Goal: Transaction & Acquisition: Purchase product/service

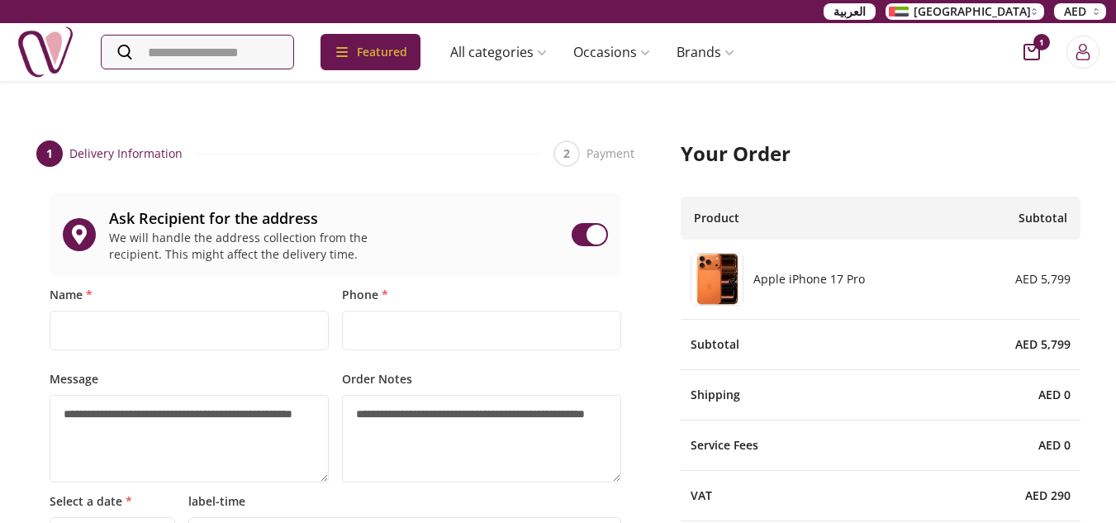
select select "**********"
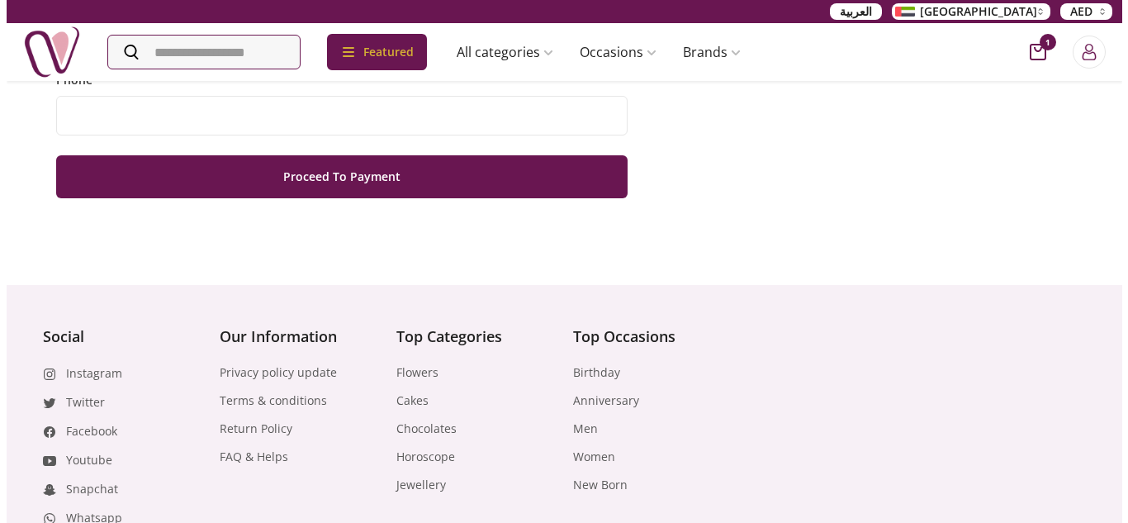
scroll to position [848, 0]
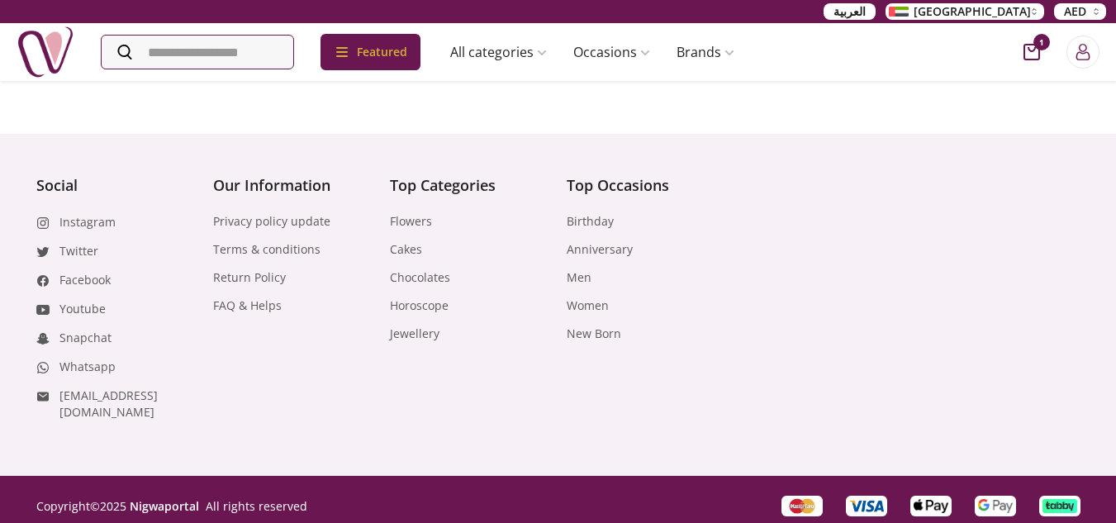
click at [607, 492] on div "Copyright © 2025 Nigwaportal All rights reserved" at bounding box center [558, 505] width 1057 height 27
click at [283, 50] on input "Search" at bounding box center [199, 52] width 195 height 33
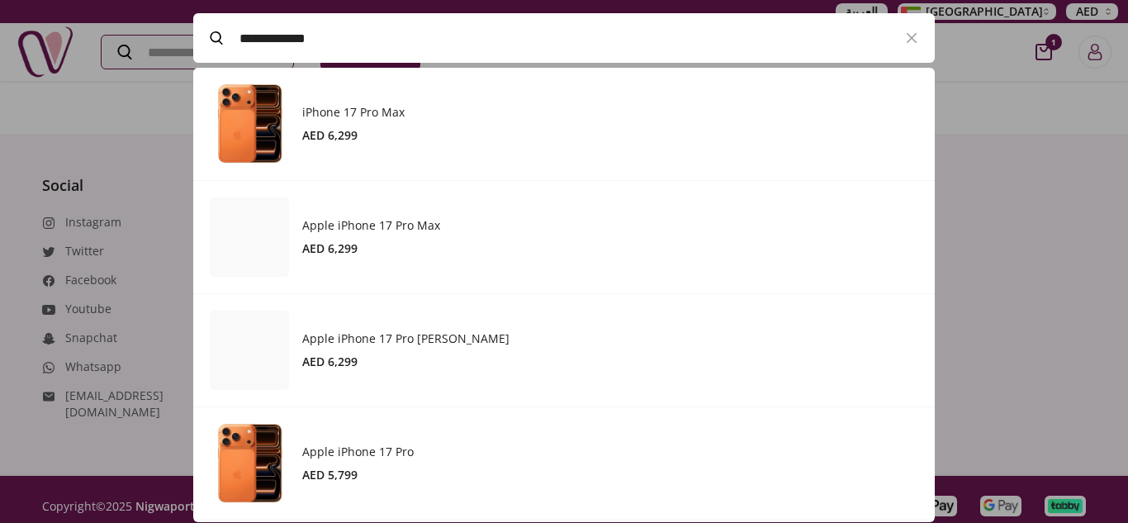
paste input "**********"
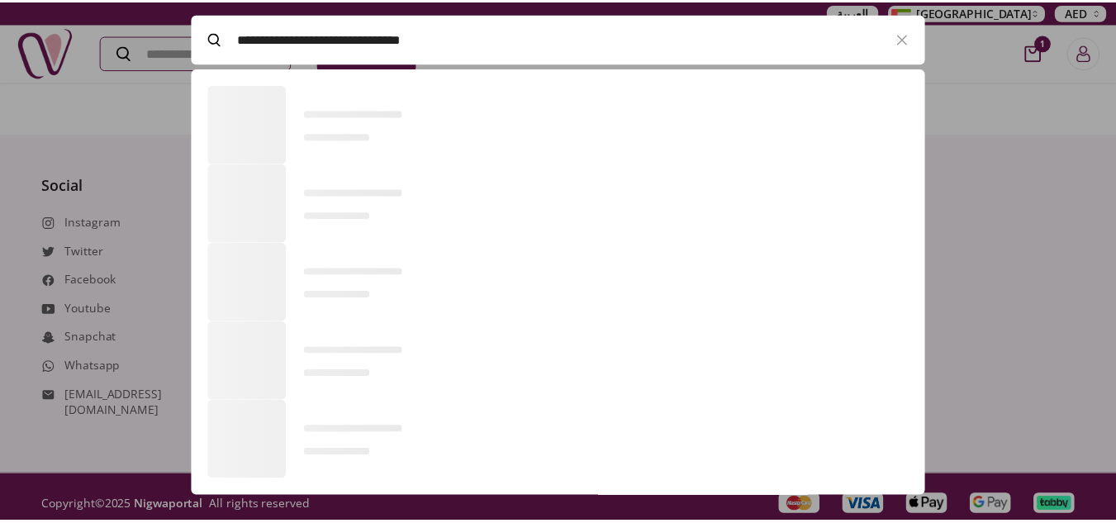
scroll to position [112, 742]
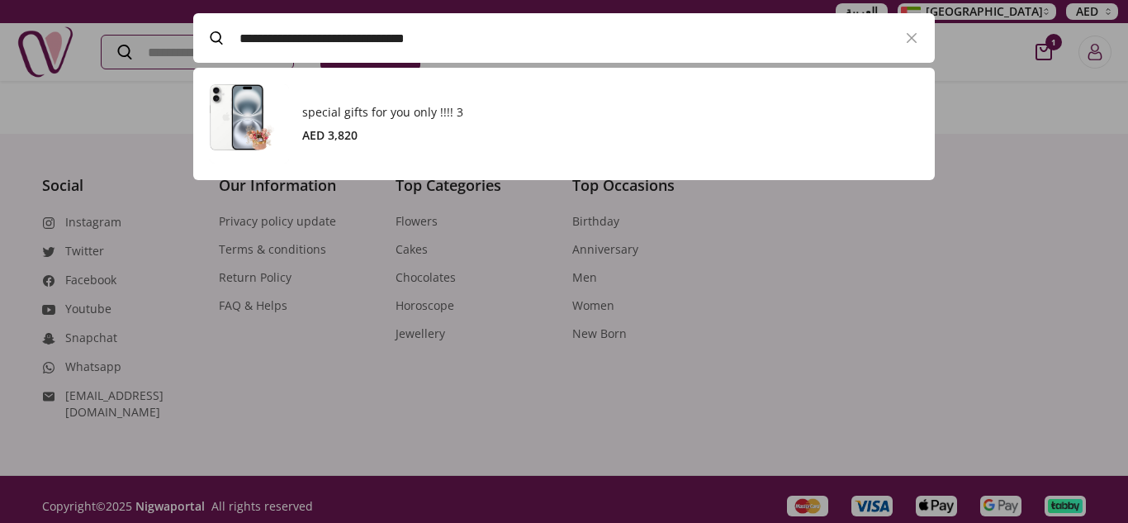
click at [457, 113] on h3 "special gifts for you only !!!! 3" at bounding box center [610, 112] width 616 height 17
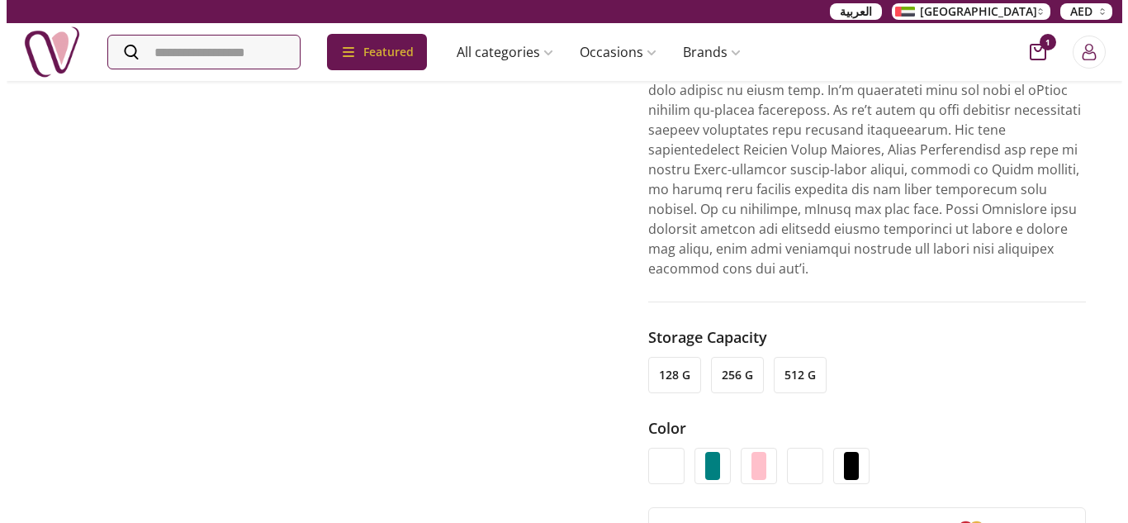
scroll to position [2147, 0]
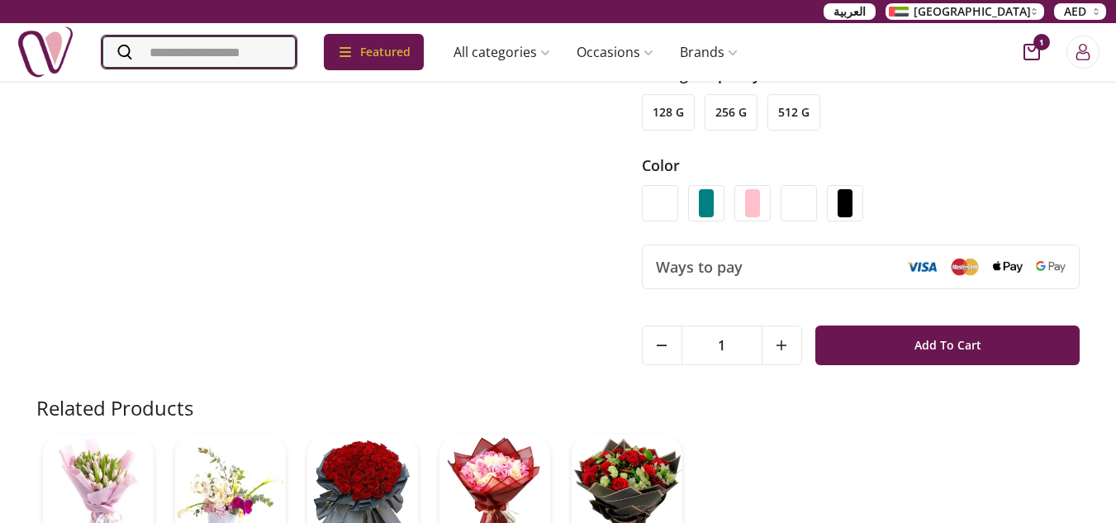
click at [286, 59] on input "Search" at bounding box center [199, 52] width 195 height 33
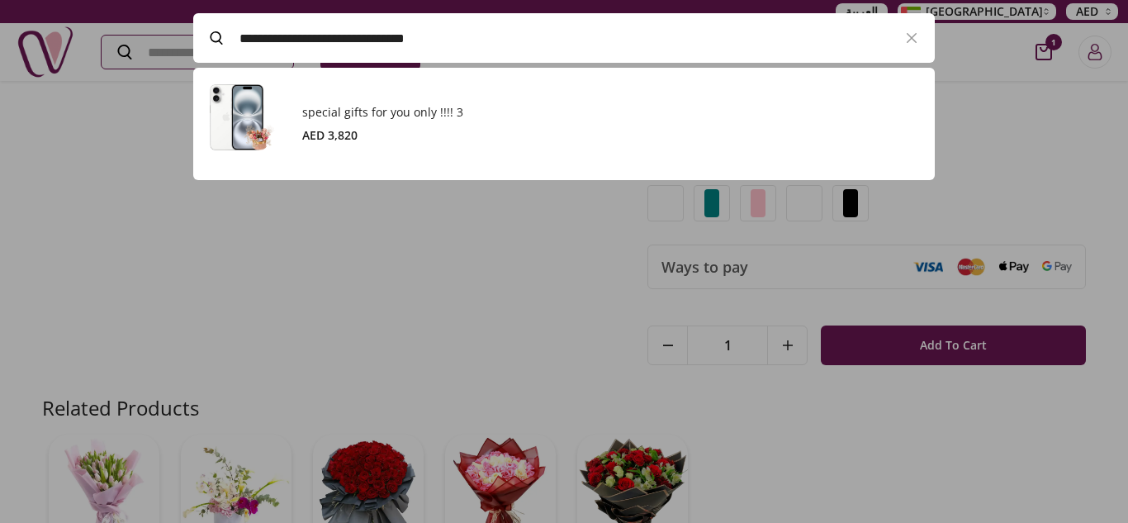
paste input "Search"
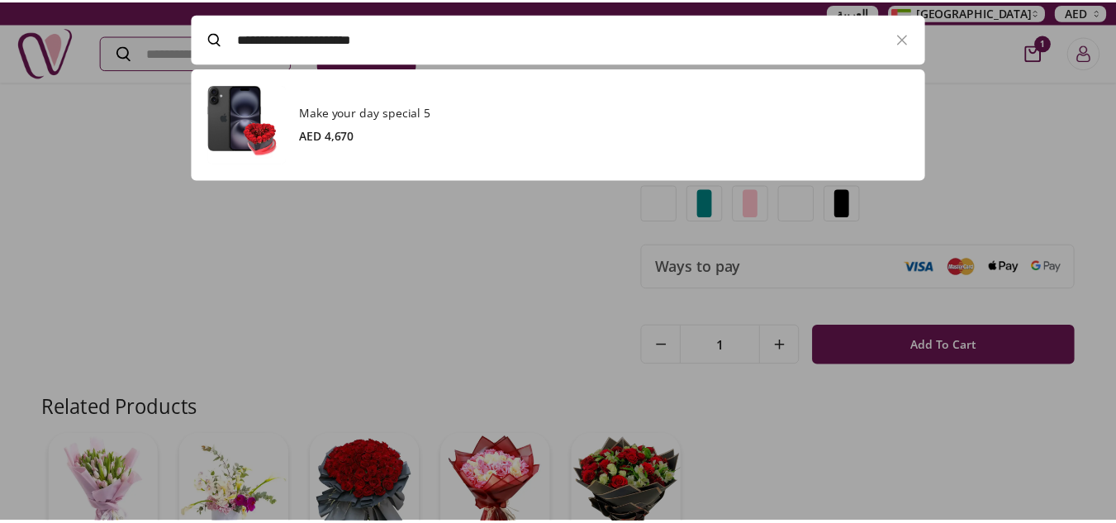
scroll to position [112, 742]
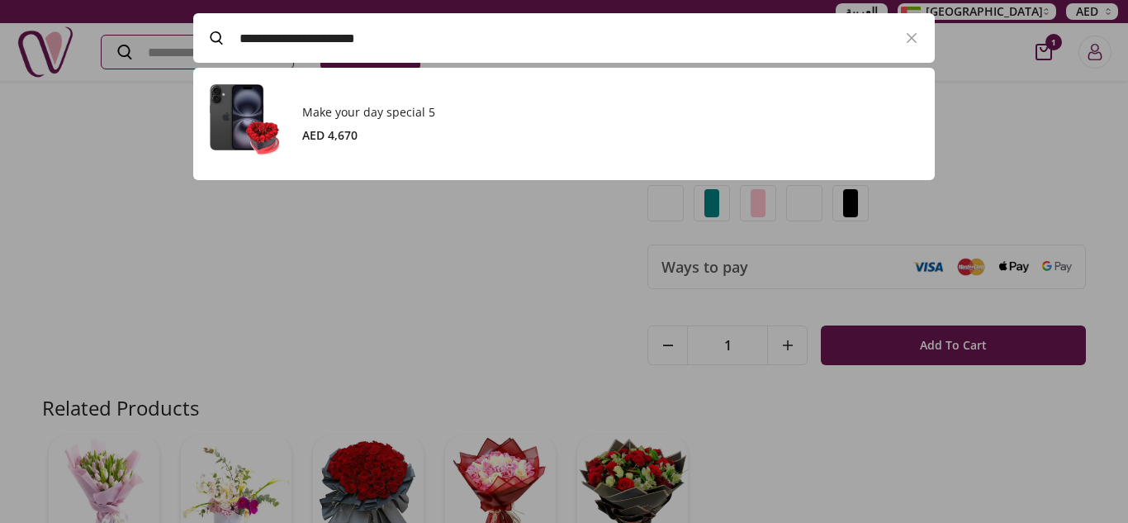
click at [367, 129] on div "AED 4,670" at bounding box center [610, 135] width 616 height 17
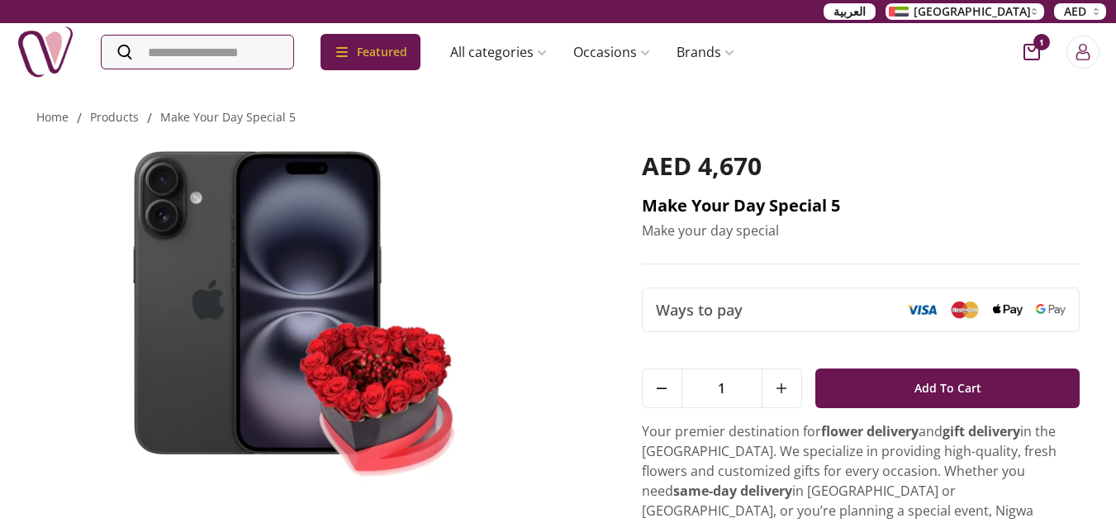
click at [698, 206] on h2 "Make your day special 5" at bounding box center [861, 205] width 438 height 23
copy h2 "Make your day special 5"
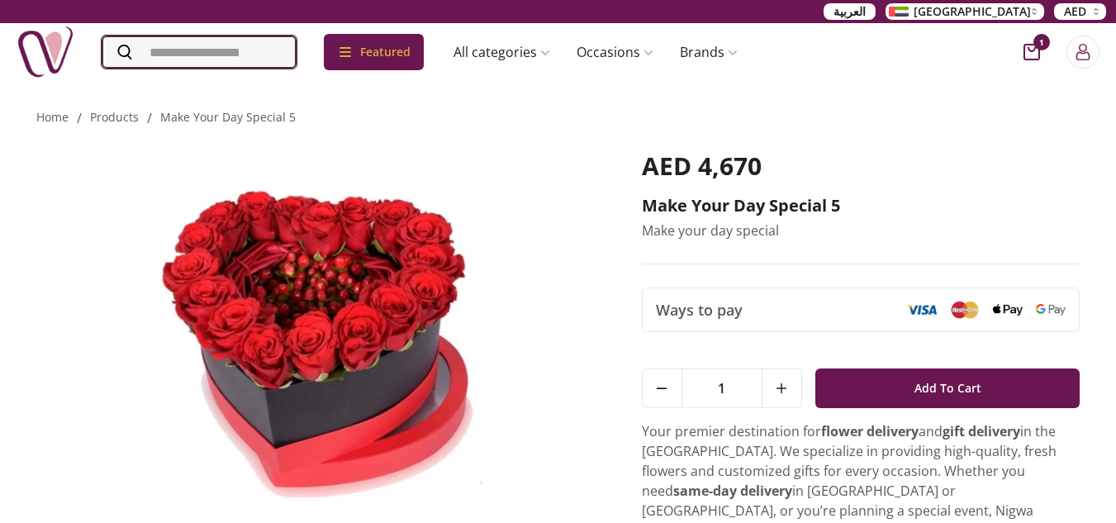
click at [259, 56] on input "Search" at bounding box center [199, 52] width 195 height 33
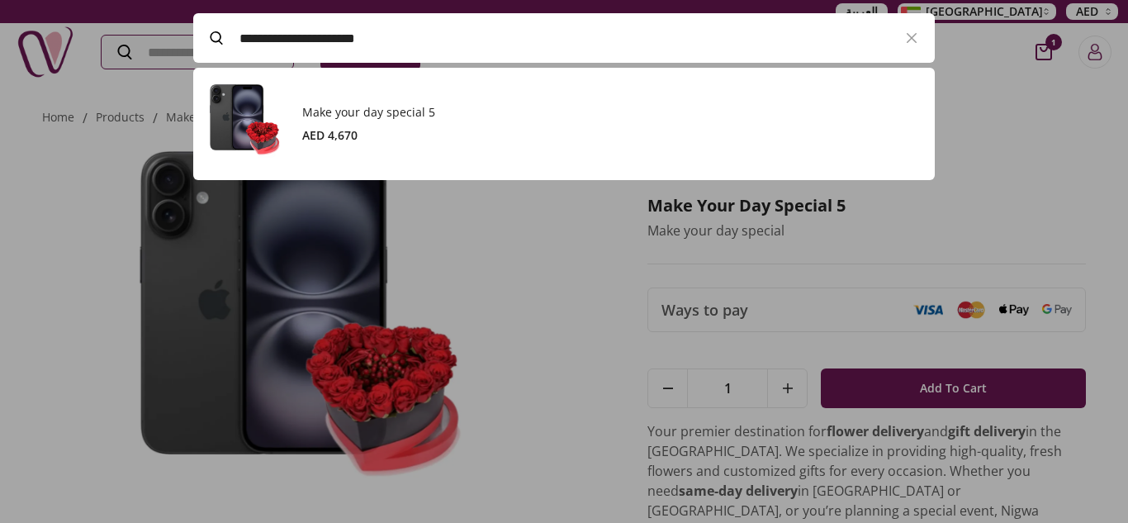
paste input "Search"
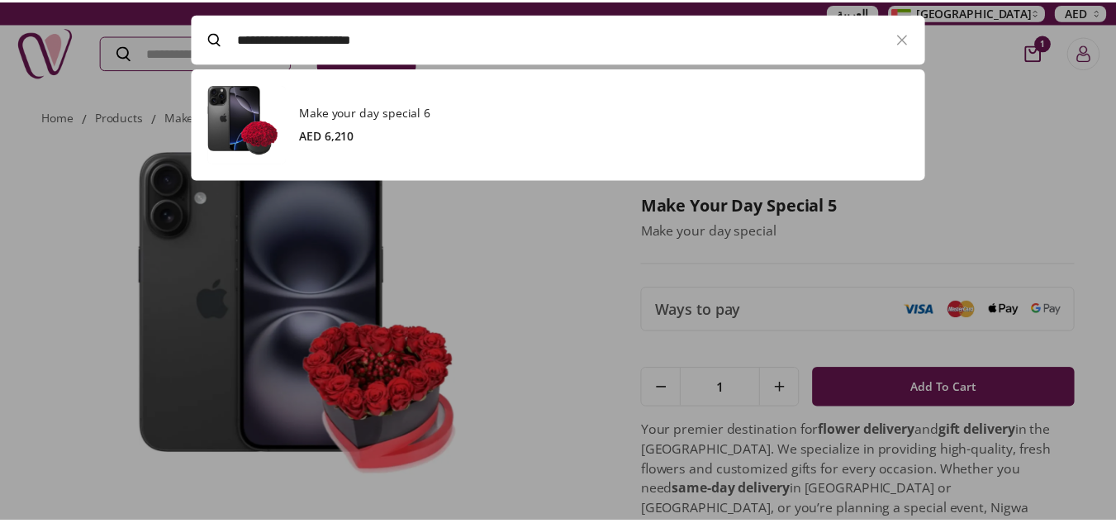
scroll to position [112, 742]
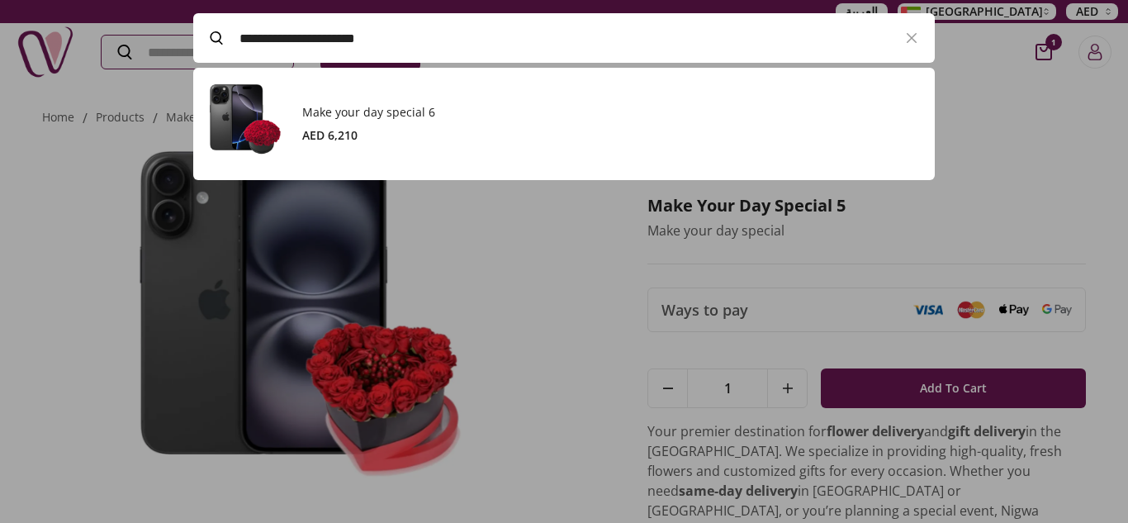
type input "**********"
click at [465, 108] on h3 "Make your day special 6" at bounding box center [610, 112] width 616 height 17
